Goal: Task Accomplishment & Management: Manage account settings

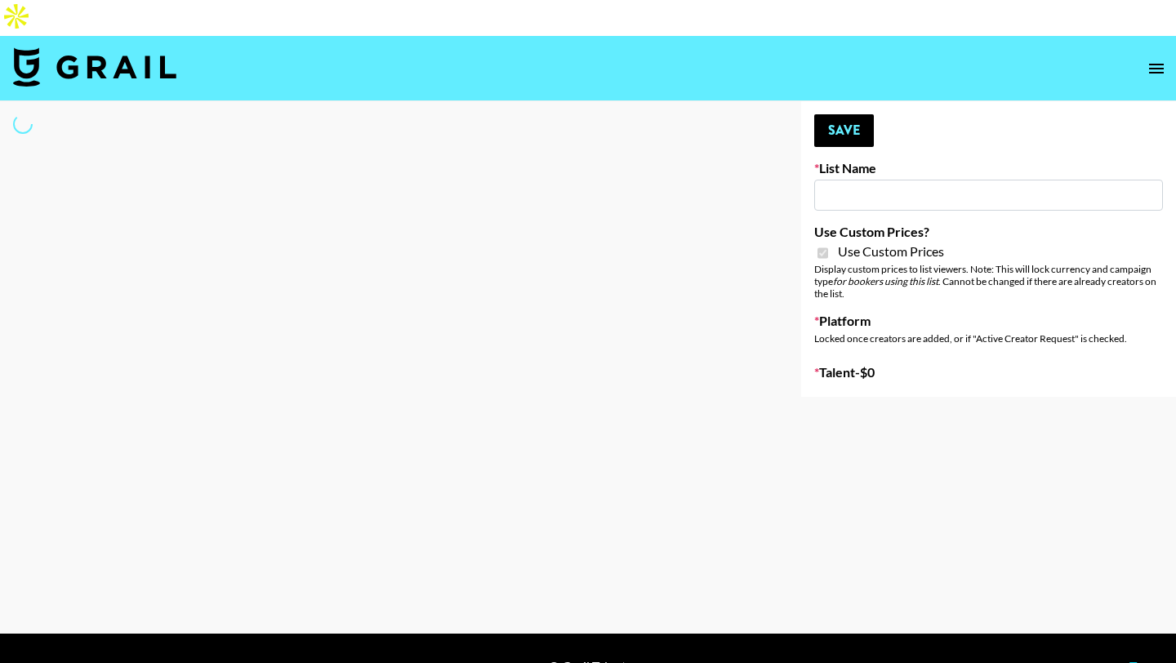
type input "Fellowers x rail | NYFW | FaceApp Collaboration | IG | s"
checkbox input "true"
select select "Brand"
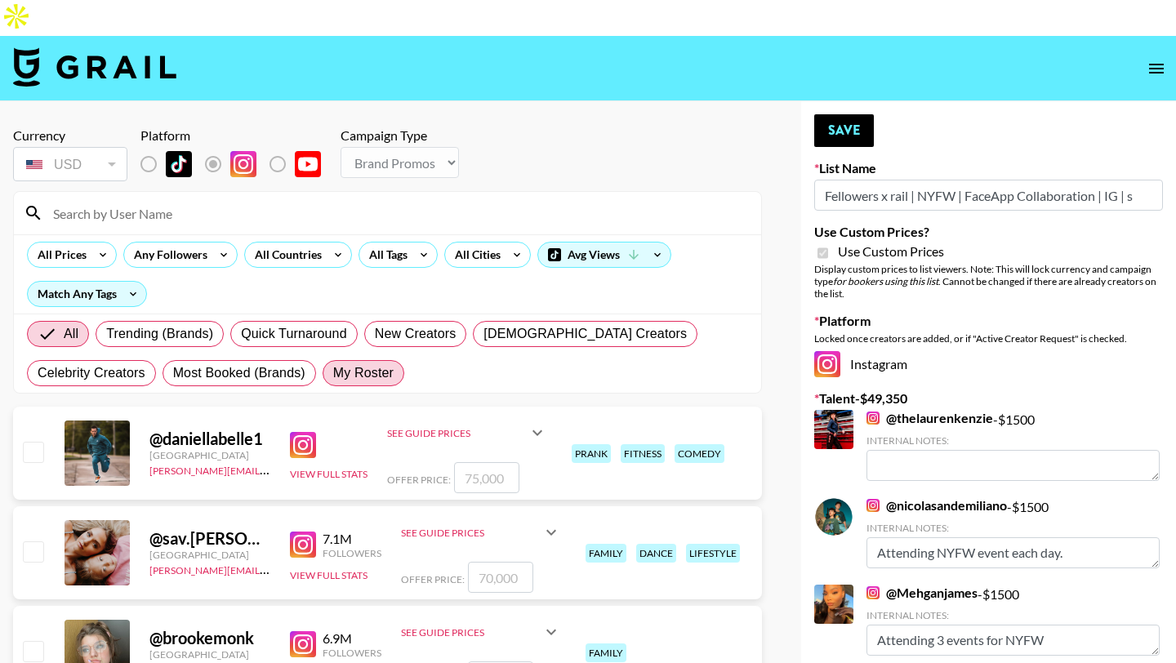
click at [356, 363] on span "My Roster" at bounding box center [363, 373] width 60 height 20
click at [333, 373] on input "My Roster" at bounding box center [333, 373] width 0 height 0
radio input "true"
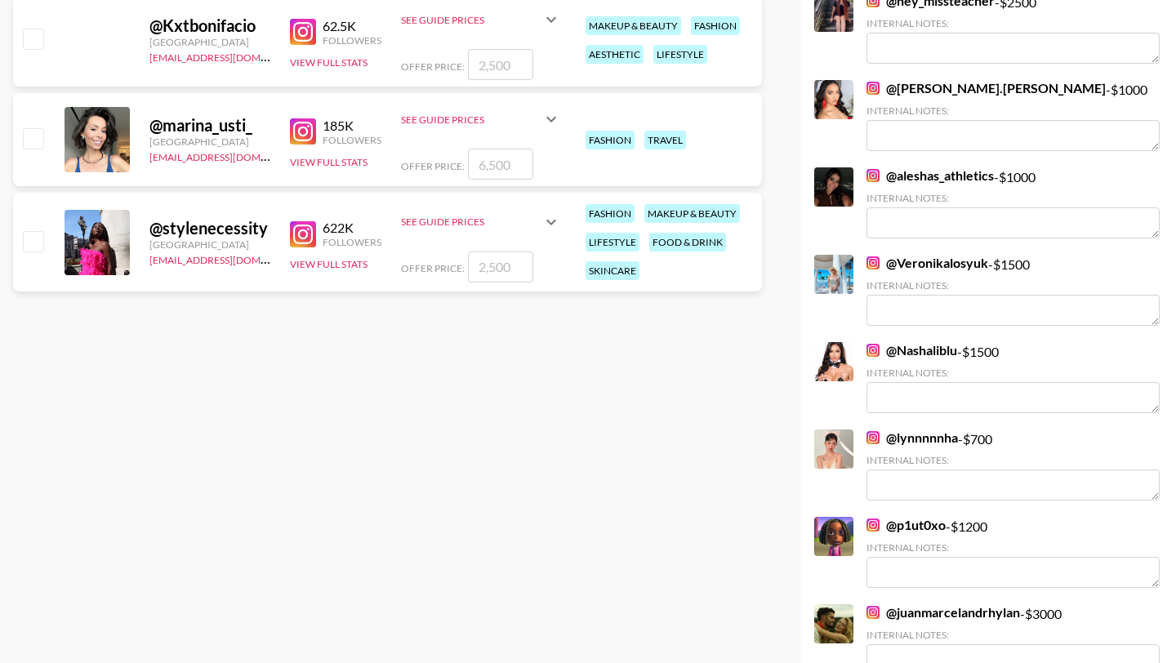
scroll to position [1123, 0]
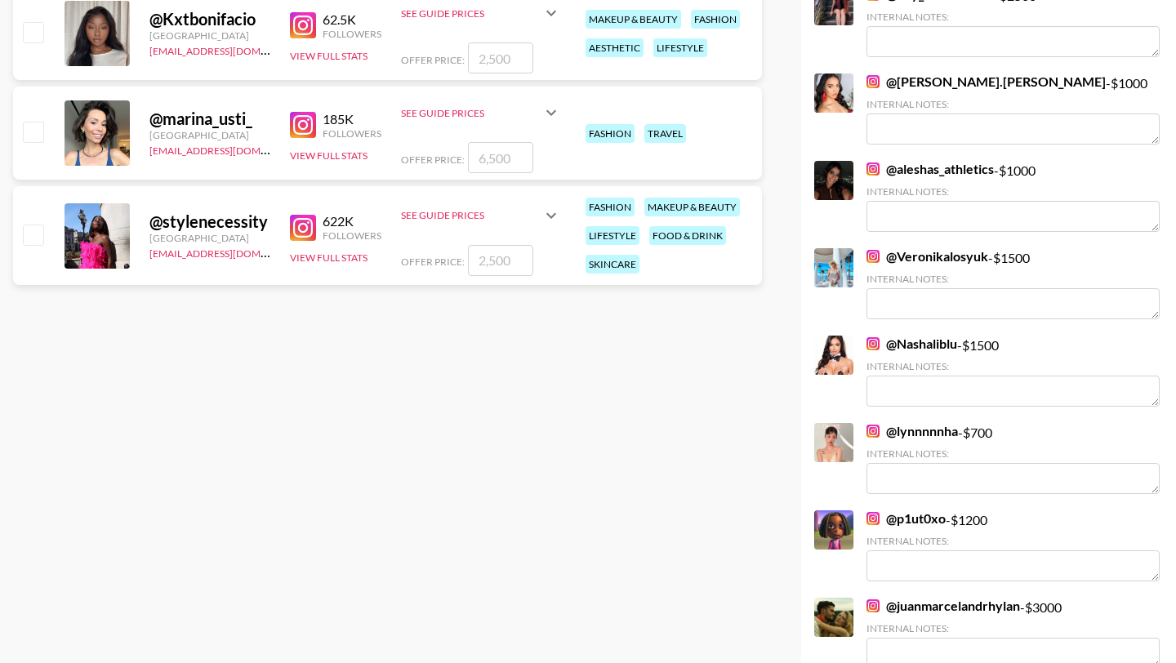
click at [27, 122] on input "checkbox" at bounding box center [33, 132] width 20 height 20
checkbox input "true"
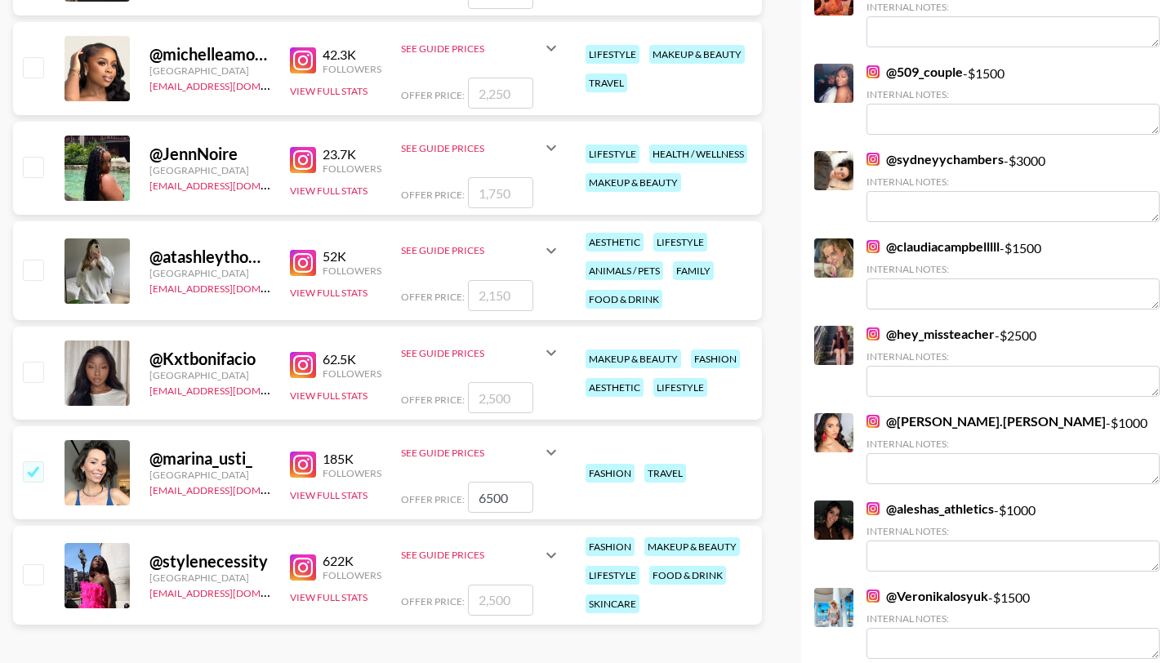
scroll to position [782, 0]
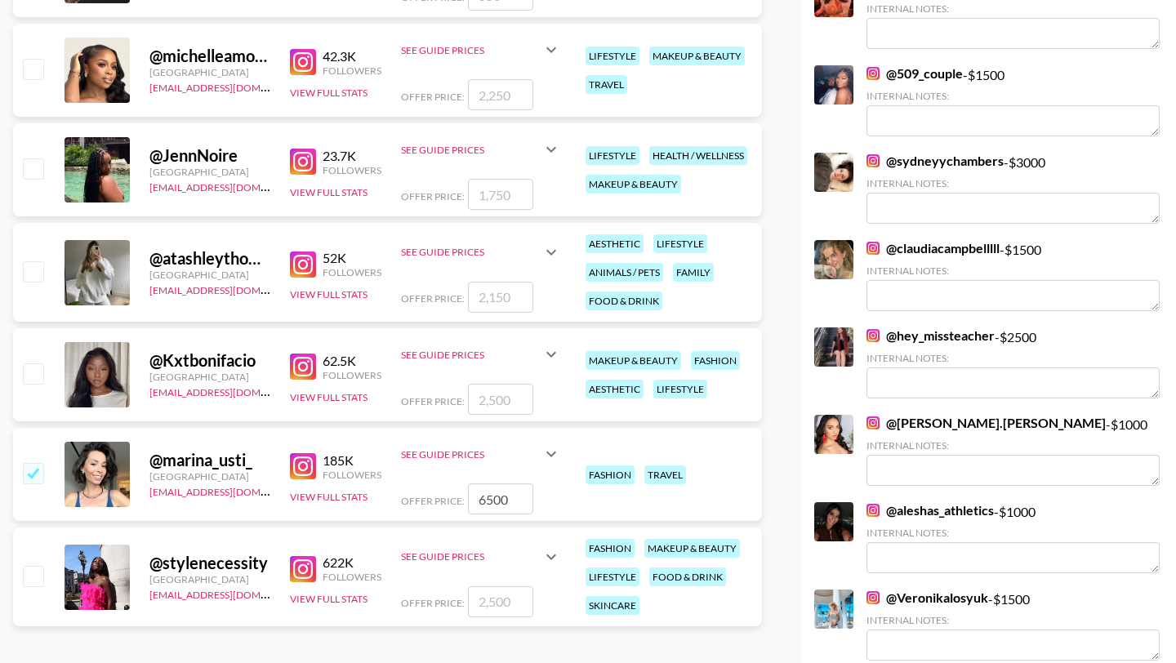
drag, startPoint x: 484, startPoint y: 465, endPoint x: 436, endPoint y: 464, distance: 48.2
click at [436, 484] on div "Offer Price: 6500" at bounding box center [481, 499] width 160 height 31
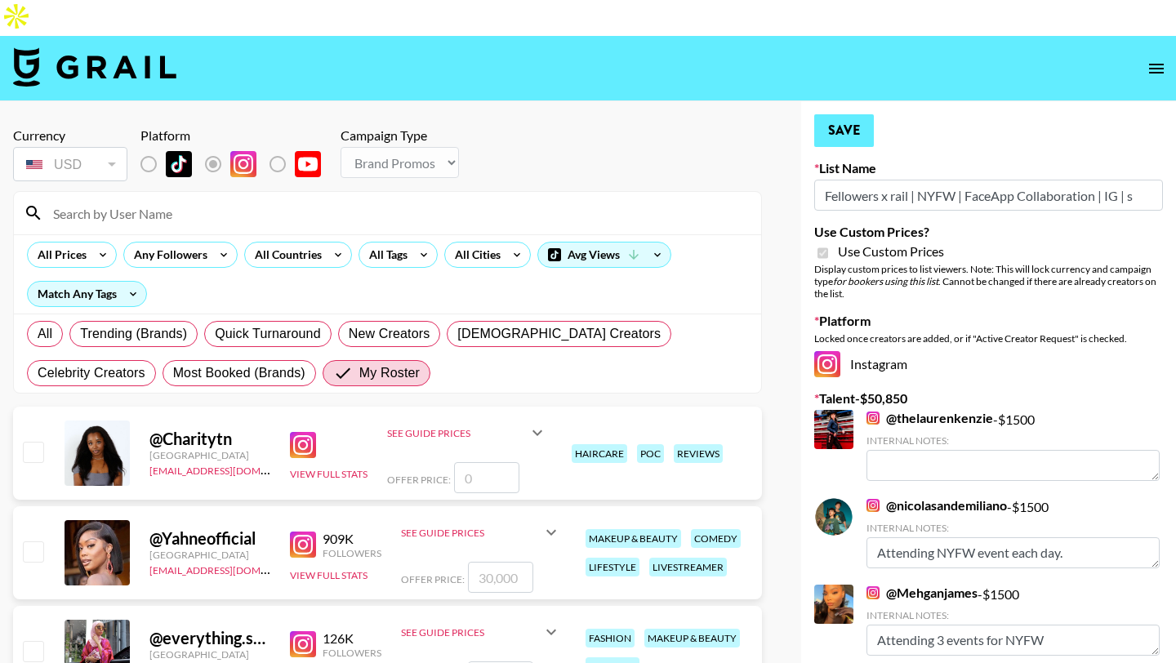
type input "1500"
click at [853, 114] on button "Save" at bounding box center [844, 130] width 60 height 33
